Goal: Communication & Community: Connect with others

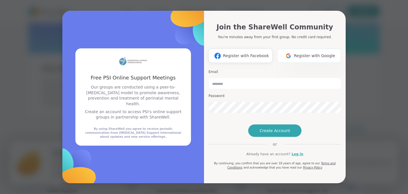
click at [310, 53] on span "Register with Google" at bounding box center [314, 56] width 41 height 6
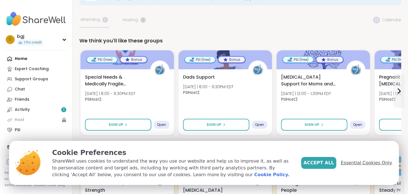
click at [359, 163] on span "Essential Cookies Only" at bounding box center [366, 163] width 51 height 7
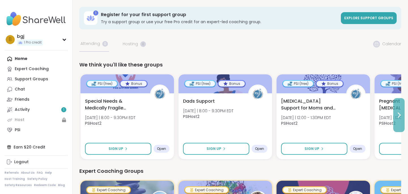
click at [400, 112] on button at bounding box center [398, 115] width 11 height 34
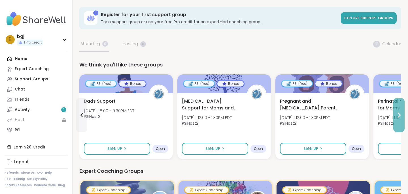
click at [400, 111] on button at bounding box center [398, 115] width 11 height 34
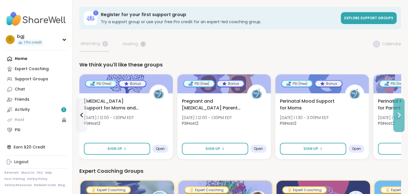
click at [400, 111] on button at bounding box center [398, 115] width 11 height 34
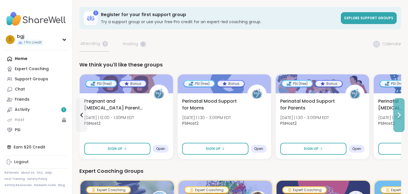
click at [400, 111] on button at bounding box center [398, 115] width 11 height 34
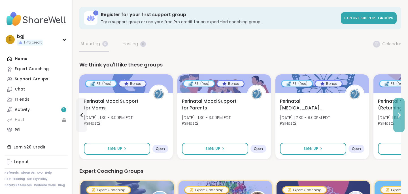
click at [400, 111] on button at bounding box center [398, 115] width 11 height 34
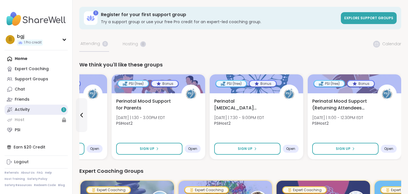
click at [52, 113] on link "Activity 1" at bounding box center [36, 110] width 63 height 10
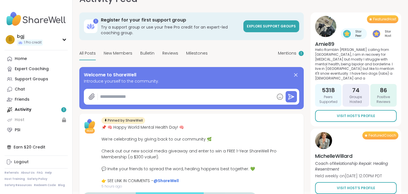
scroll to position [22, 0]
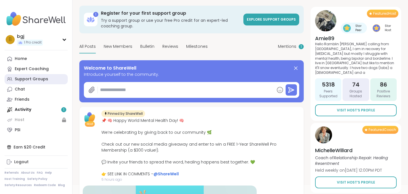
click at [22, 79] on div "Support Groups" at bounding box center [31, 79] width 33 height 6
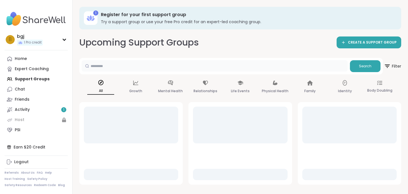
click at [104, 64] on input "text" at bounding box center [215, 65] width 266 height 11
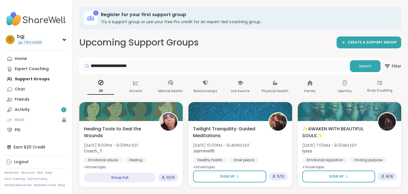
type input "**********"
